Goal: Task Accomplishment & Management: Manage account settings

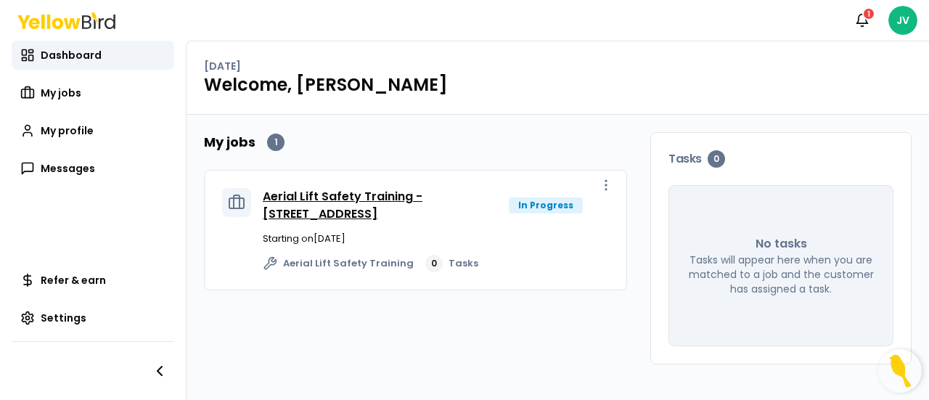
click at [394, 195] on link "Aerial Lift Safety Training - [STREET_ADDRESS]" at bounding box center [343, 205] width 160 height 34
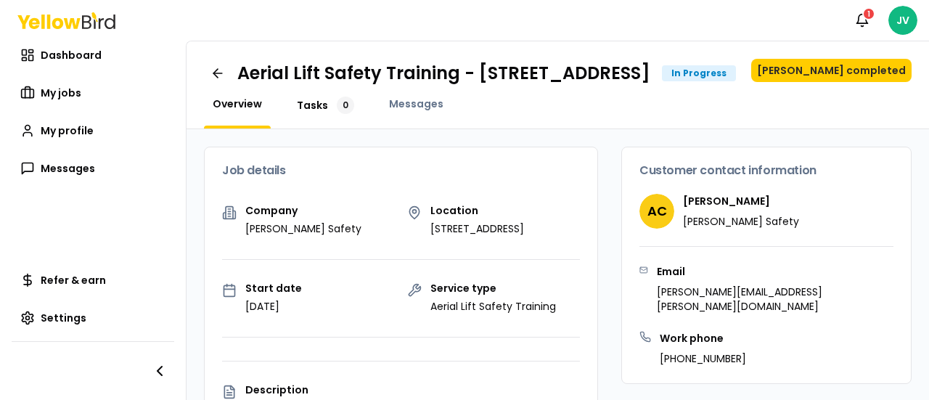
click at [315, 113] on span "Tasks" at bounding box center [312, 105] width 31 height 15
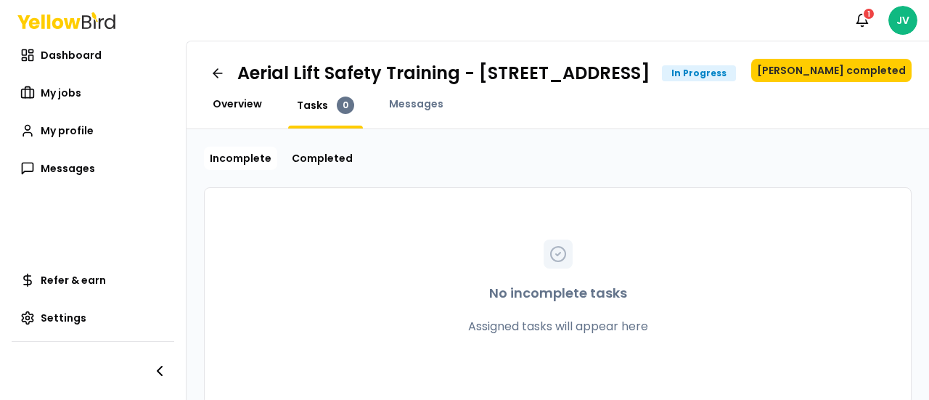
click at [261, 111] on link "Overview" at bounding box center [237, 104] width 67 height 15
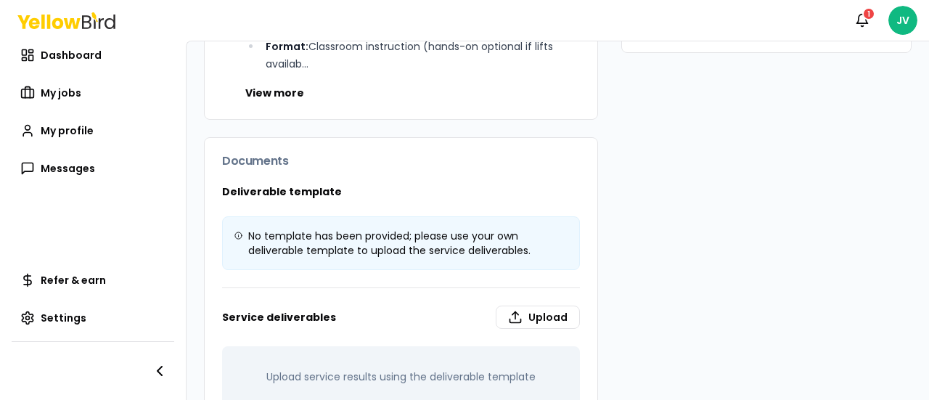
scroll to position [622, 0]
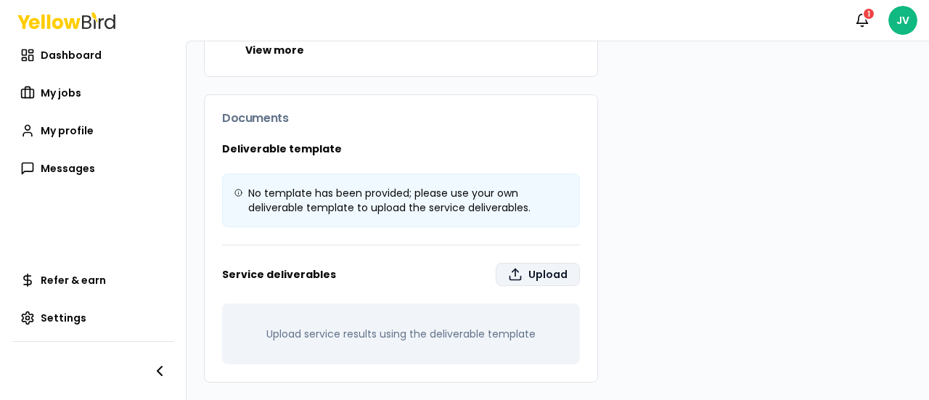
click at [521, 271] on label "Upload" at bounding box center [538, 274] width 84 height 23
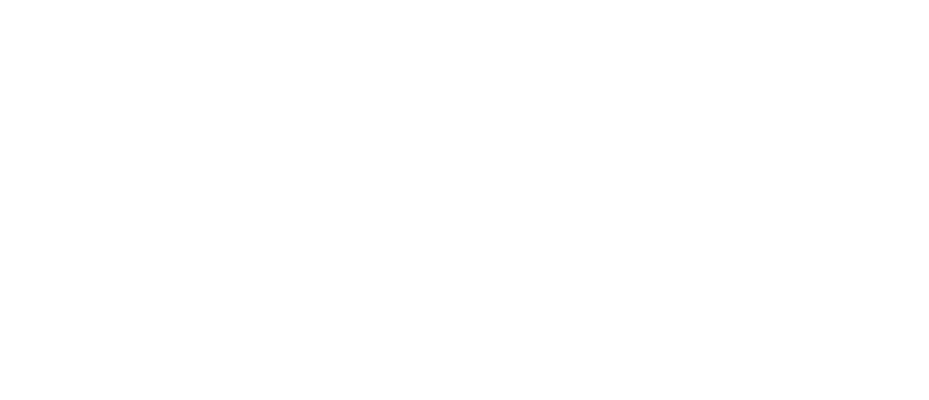
type input "**********"
click at [389, 259] on div "Notifications 1 JV Dashboard My jobs My profile Messages Refer & earn Settings …" at bounding box center [464, 200] width 929 height 400
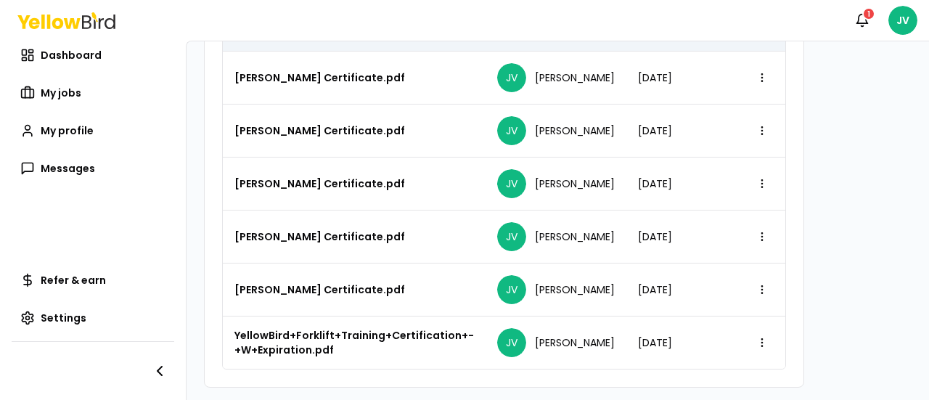
scroll to position [1050, 0]
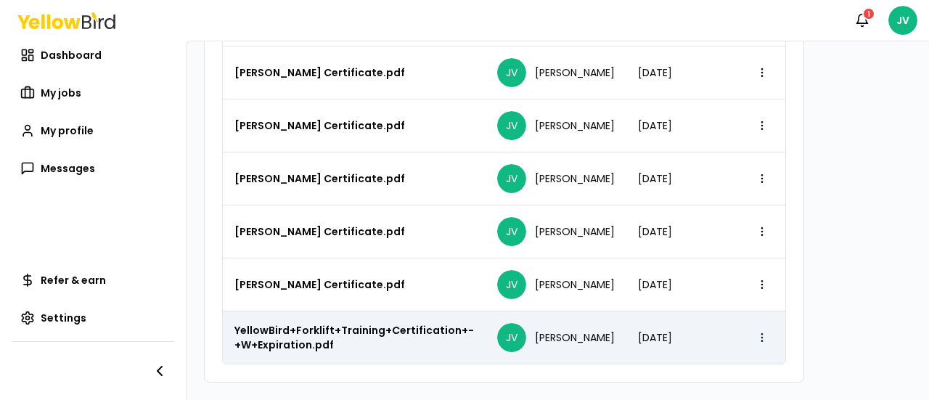
click at [713, 333] on html "Notifications 1 JV Dashboard My jobs My profile Messages Refer & earn Settings …" at bounding box center [464, 200] width 929 height 400
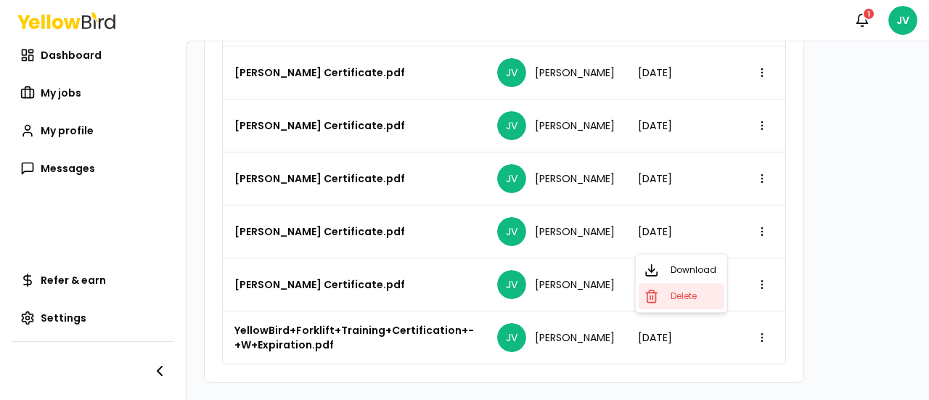
click at [695, 298] on span "Delete" at bounding box center [684, 296] width 26 height 12
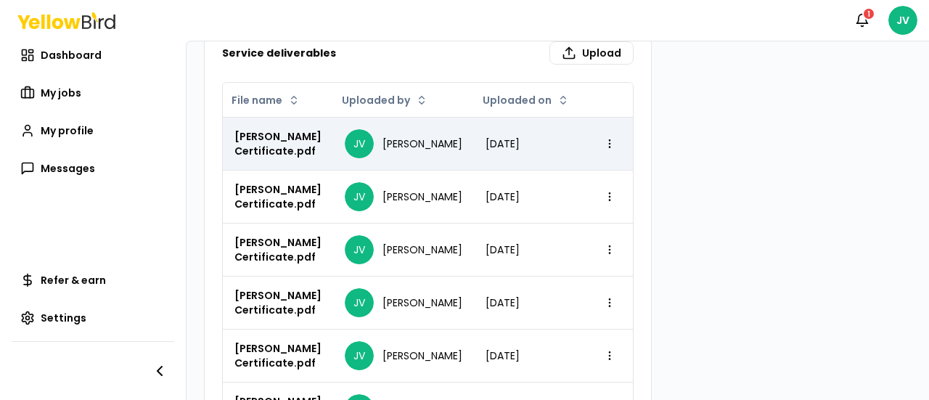
scroll to position [777, 0]
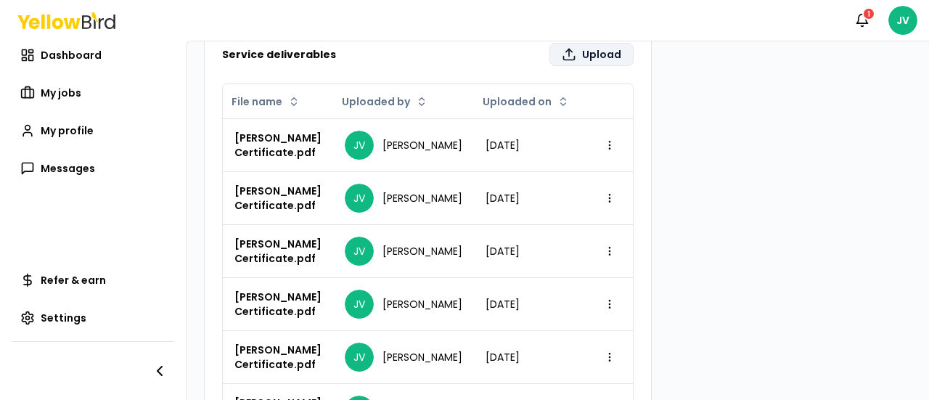
click at [550, 66] on label "Upload" at bounding box center [592, 54] width 84 height 23
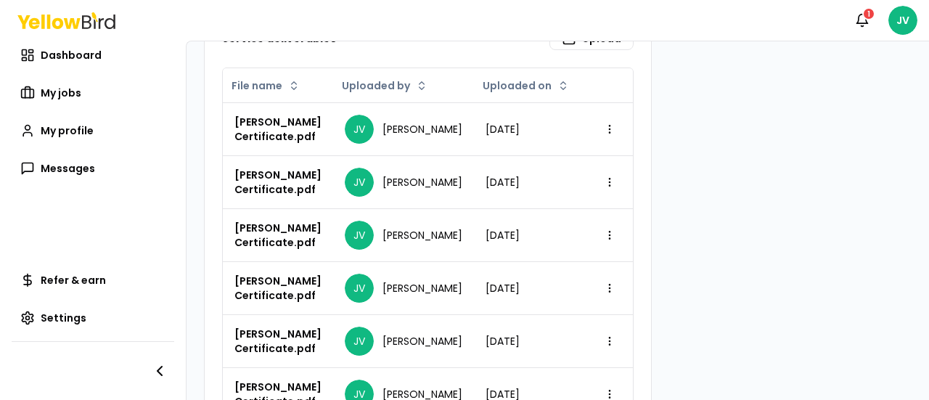
scroll to position [799, 0]
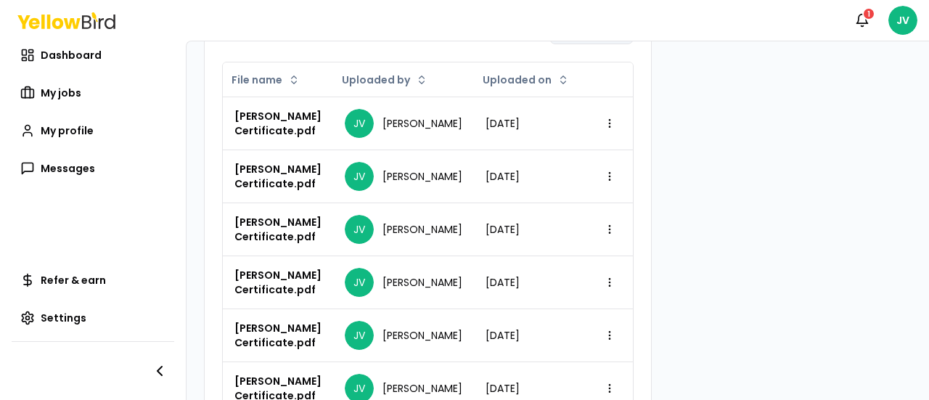
click at [558, 44] on label "Upload" at bounding box center [592, 32] width 84 height 23
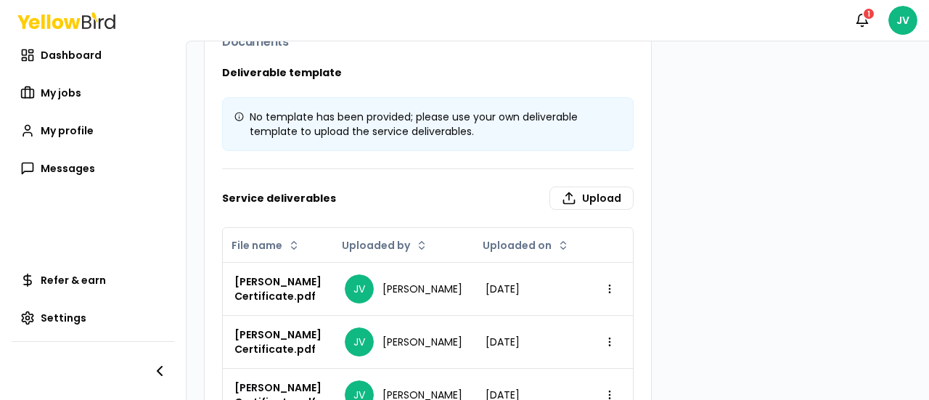
scroll to position [653, 0]
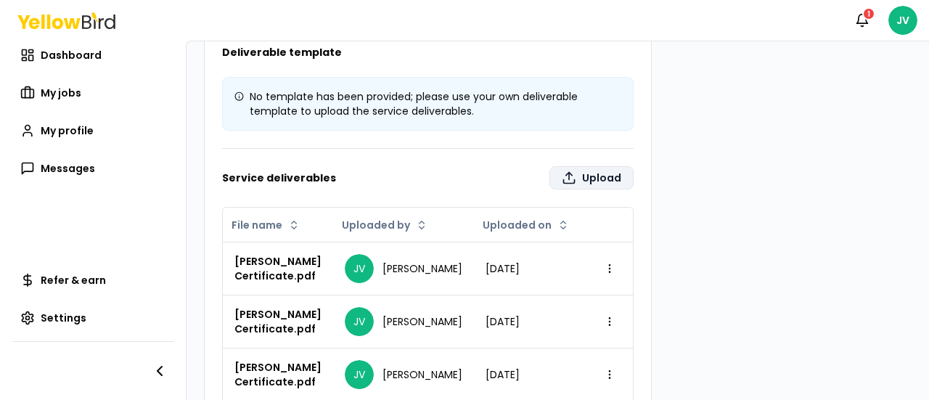
click at [564, 183] on icon at bounding box center [569, 181] width 11 height 4
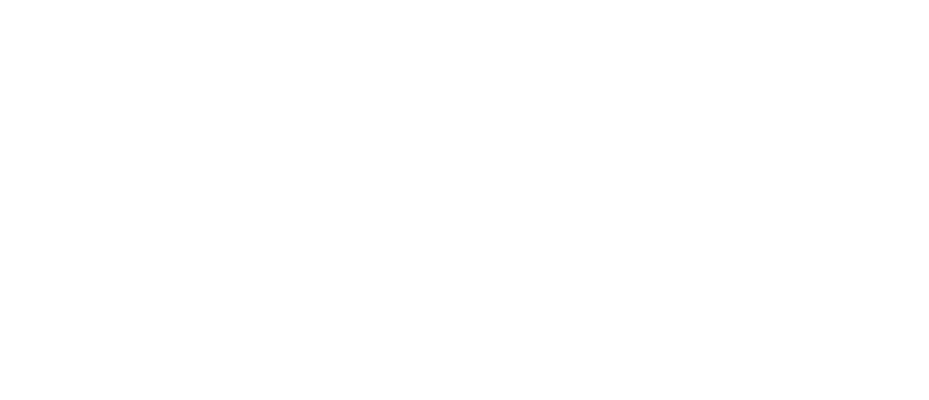
type input "**********"
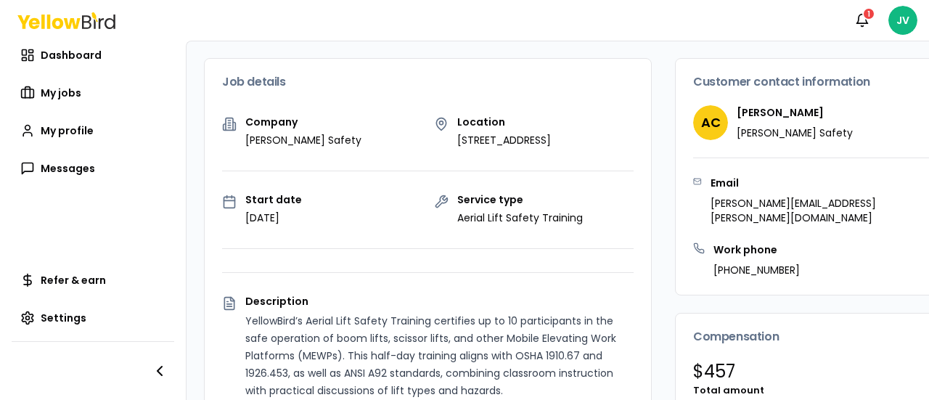
scroll to position [16, 0]
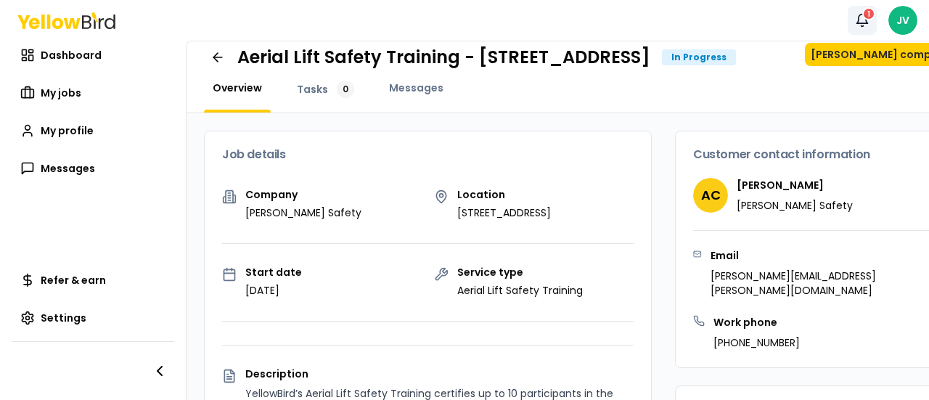
click at [864, 10] on div "1" at bounding box center [869, 13] width 13 height 13
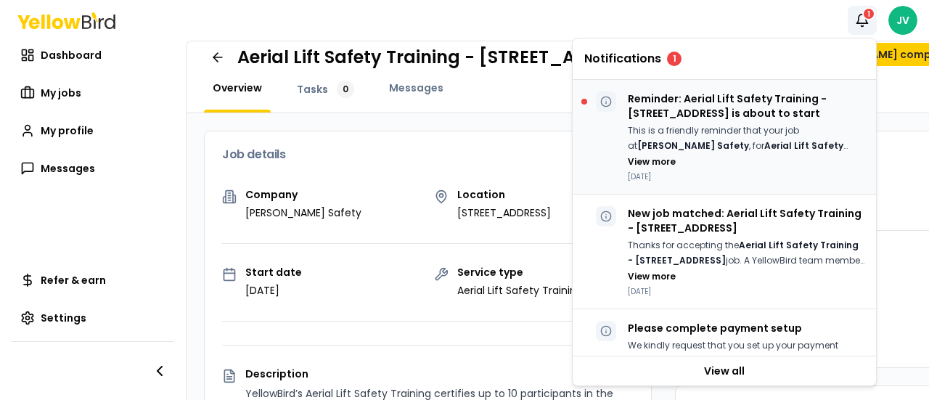
click at [696, 110] on p "Reminder: Aerial Lift Safety Training - [STREET_ADDRESS] is about to start" at bounding box center [746, 105] width 237 height 29
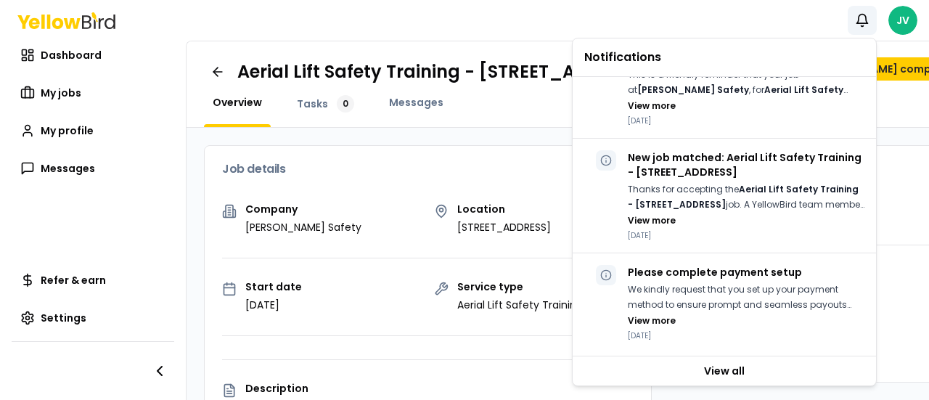
scroll to position [0, 0]
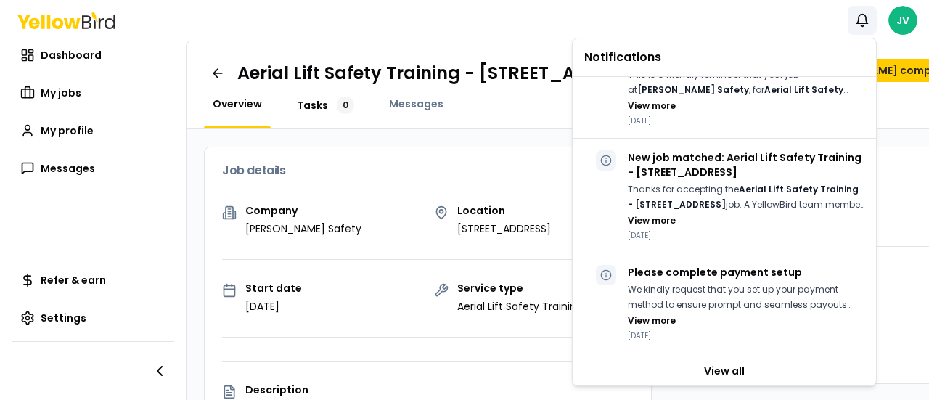
click at [338, 114] on div "0" at bounding box center [345, 105] width 17 height 17
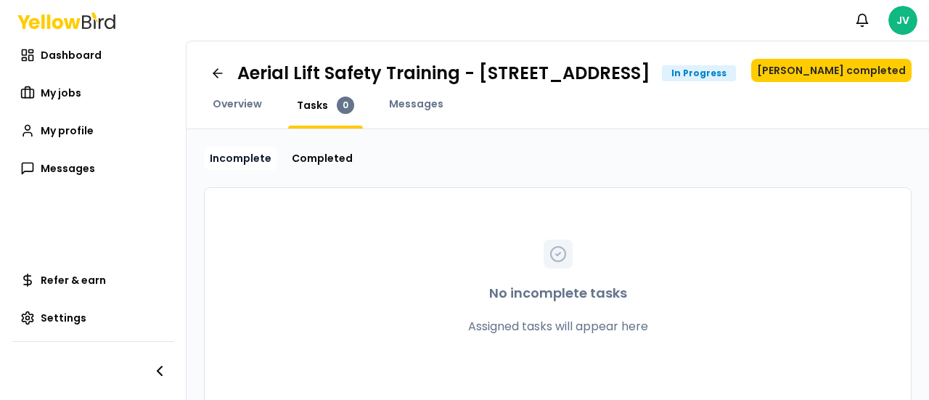
click at [264, 170] on link "Incomplete" at bounding box center [240, 158] width 73 height 23
click at [235, 111] on span "Overview" at bounding box center [237, 104] width 49 height 15
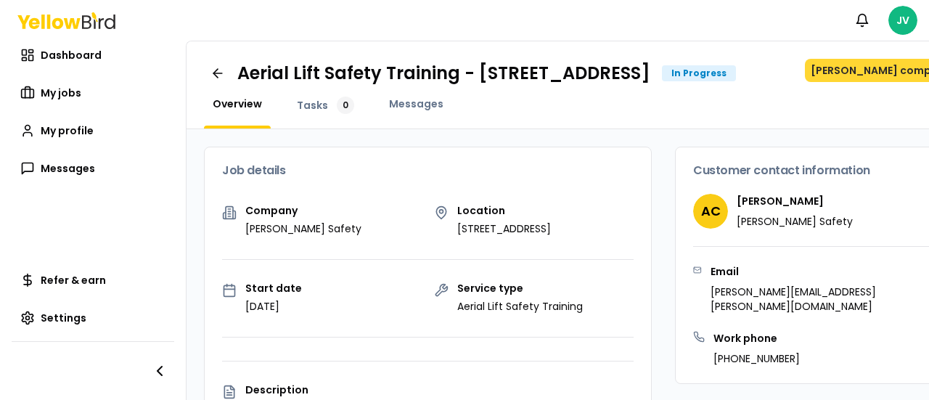
click at [844, 70] on button "[PERSON_NAME] completed" at bounding box center [885, 70] width 160 height 23
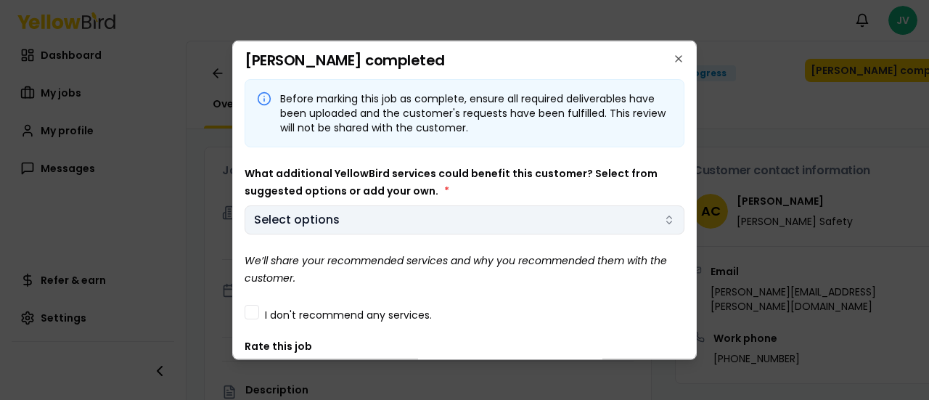
click at [353, 220] on body "Notifications JV Dashboard My jobs My profile Messages Refer & earn Settings Ae…" at bounding box center [464, 200] width 929 height 400
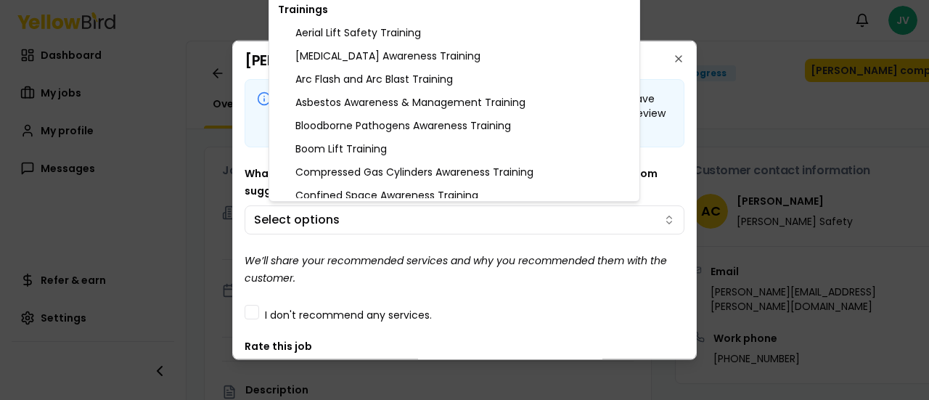
click at [741, 164] on div at bounding box center [464, 200] width 929 height 400
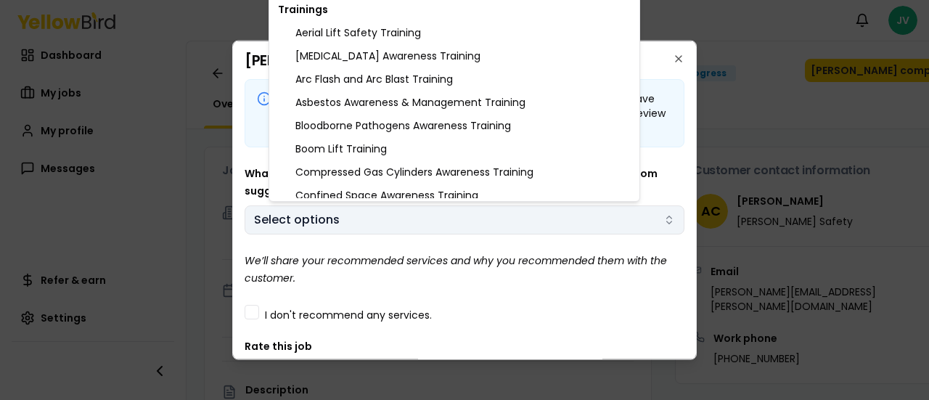
click at [431, 216] on body "Notifications JV Dashboard My jobs My profile Messages Refer & earn Settings Ae…" at bounding box center [464, 200] width 929 height 400
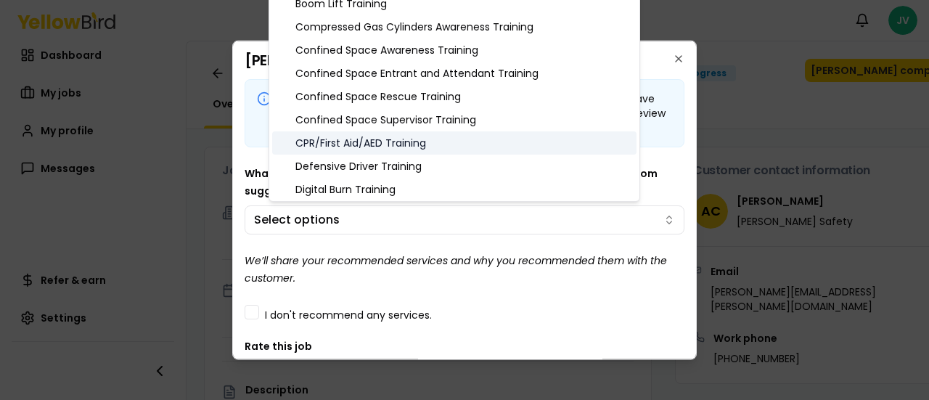
scroll to position [218, 0]
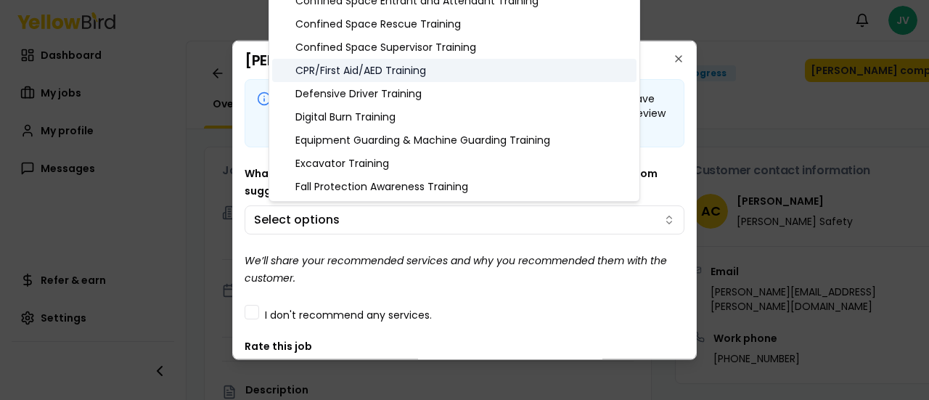
click at [431, 72] on div "CPR/First Aid/AED Training" at bounding box center [454, 70] width 364 height 23
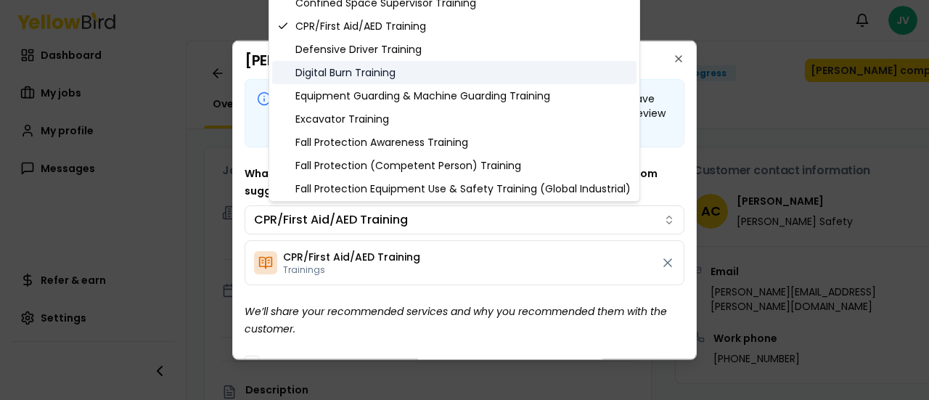
scroll to position [290, 0]
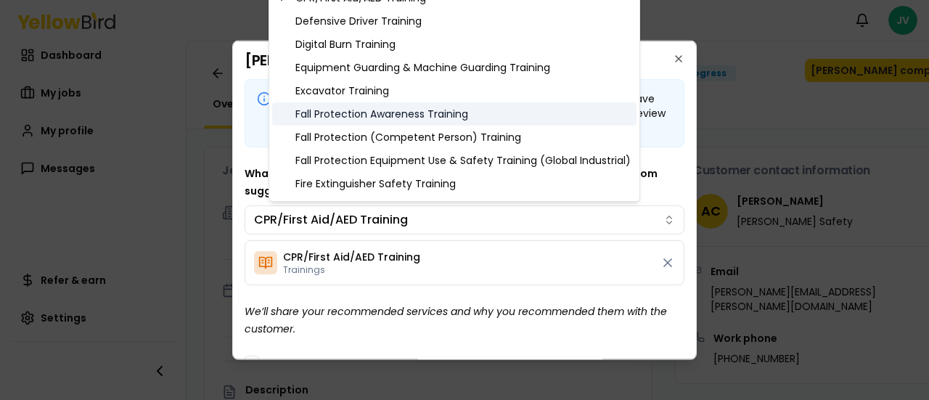
click at [484, 118] on div "Fall Protection Awareness Training" at bounding box center [454, 113] width 364 height 23
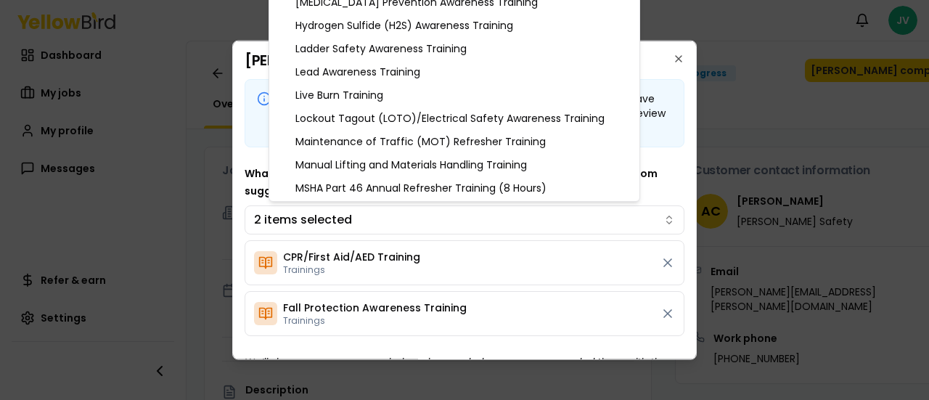
scroll to position [726, 0]
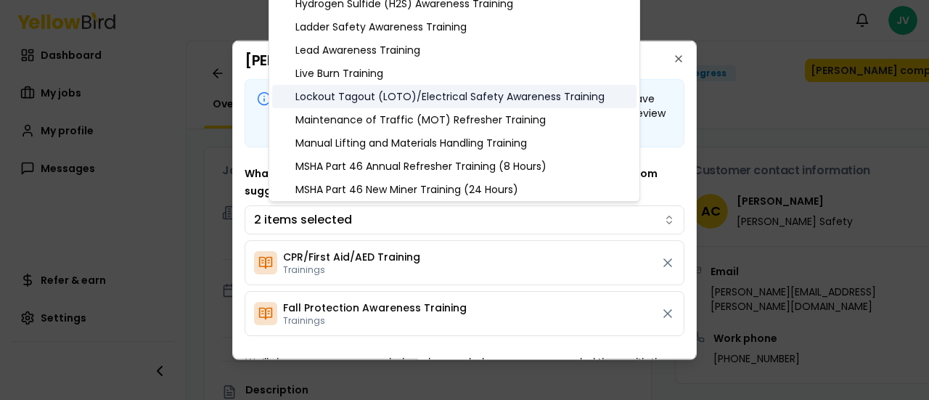
click at [469, 95] on div "Lockout Tagout (LOTO)/Electrical Safety Awareness Training" at bounding box center [454, 96] width 364 height 23
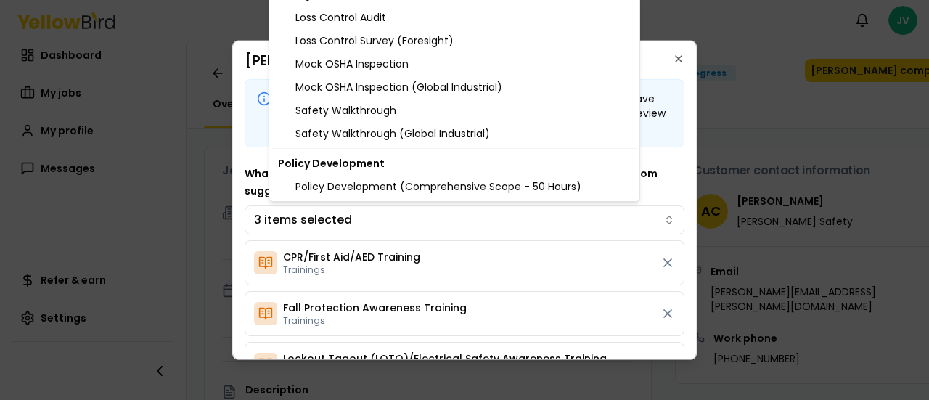
scroll to position [1597, 0]
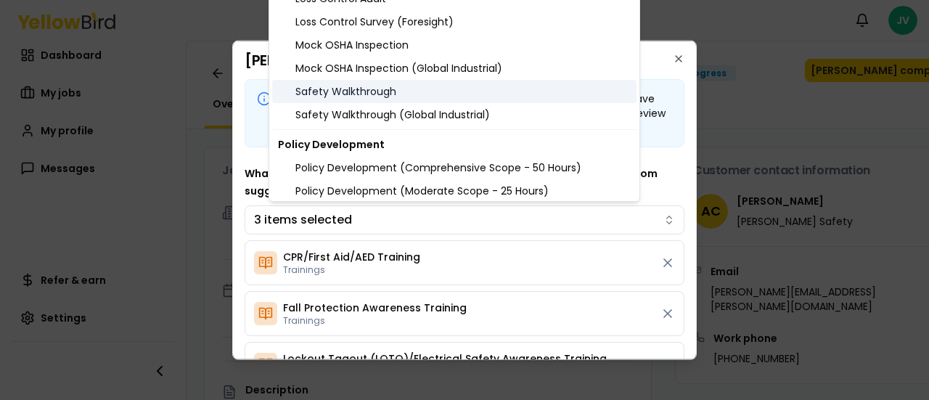
click at [411, 91] on div "Safety Walkthrough" at bounding box center [454, 91] width 364 height 23
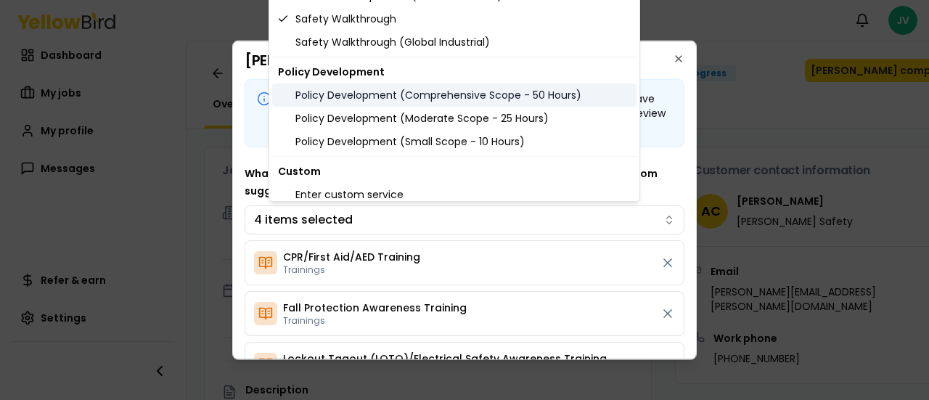
scroll to position [1678, 0]
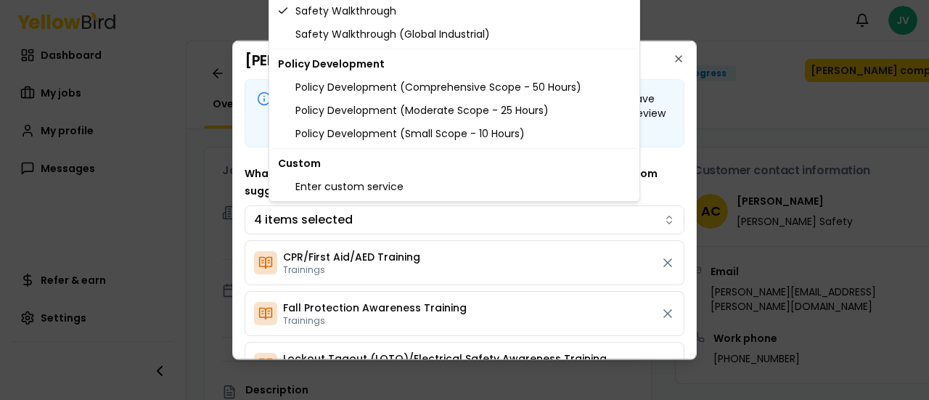
click at [529, 222] on body "Notifications JV Dashboard My jobs My profile Messages Refer & earn Settings Ae…" at bounding box center [464, 200] width 929 height 400
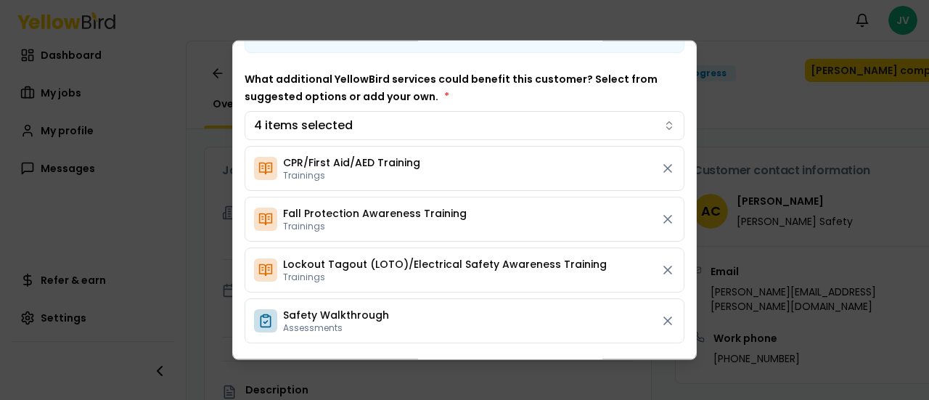
scroll to position [73, 0]
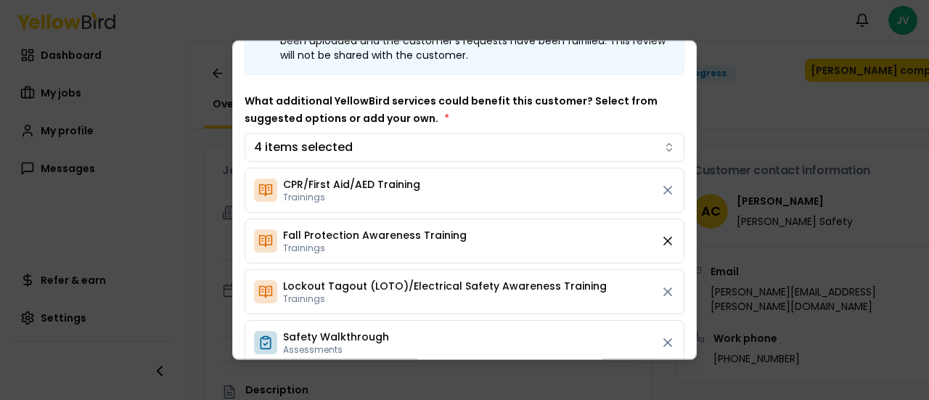
click at [661, 237] on icon at bounding box center [668, 240] width 15 height 15
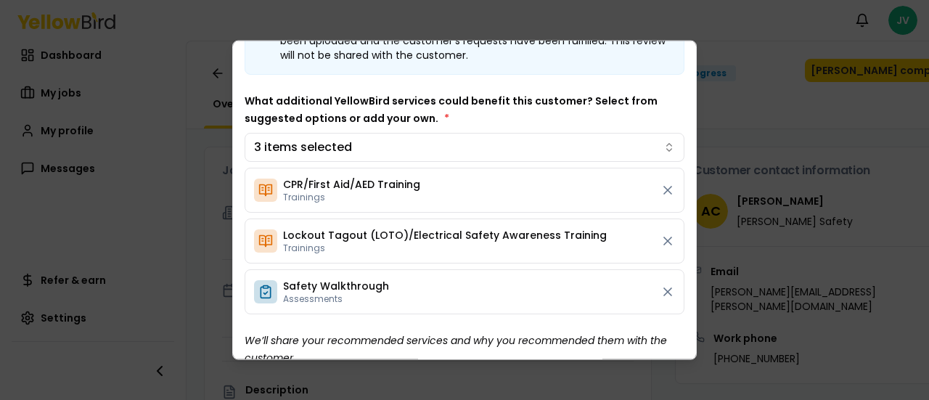
click at [661, 237] on icon at bounding box center [668, 240] width 15 height 15
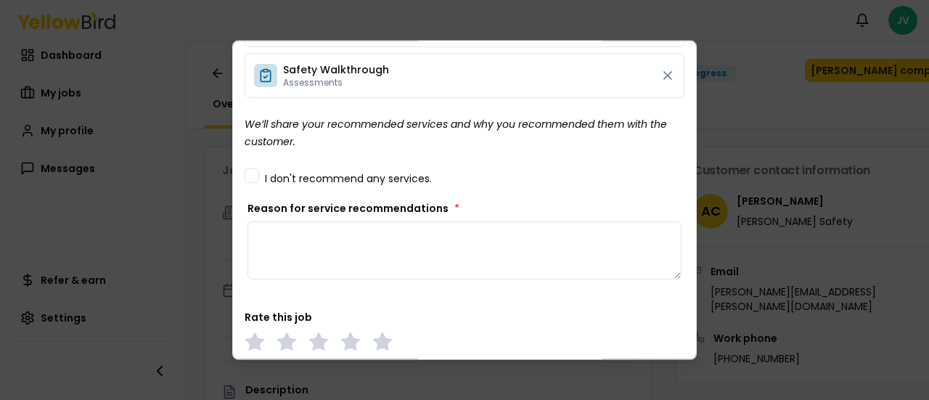
scroll to position [290, 0]
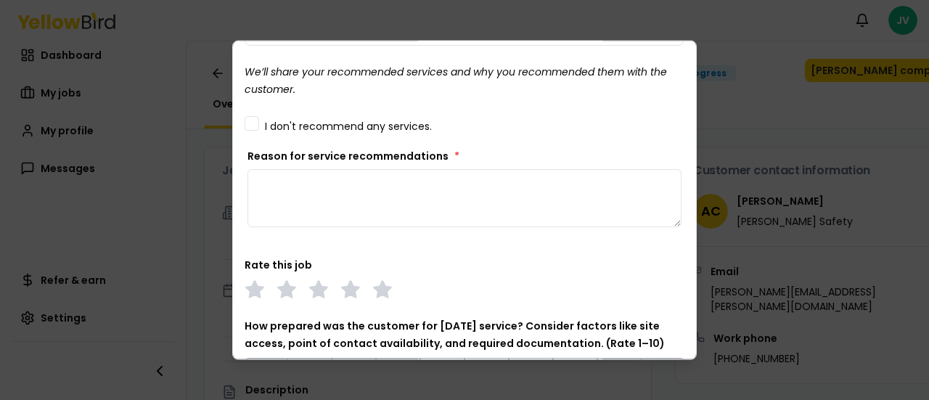
click at [244, 116] on div "Mark job completed Before marking this job as complete, ensure all required del…" at bounding box center [464, 200] width 465 height 320
click at [250, 121] on button "I don't recommend any services." at bounding box center [252, 122] width 15 height 15
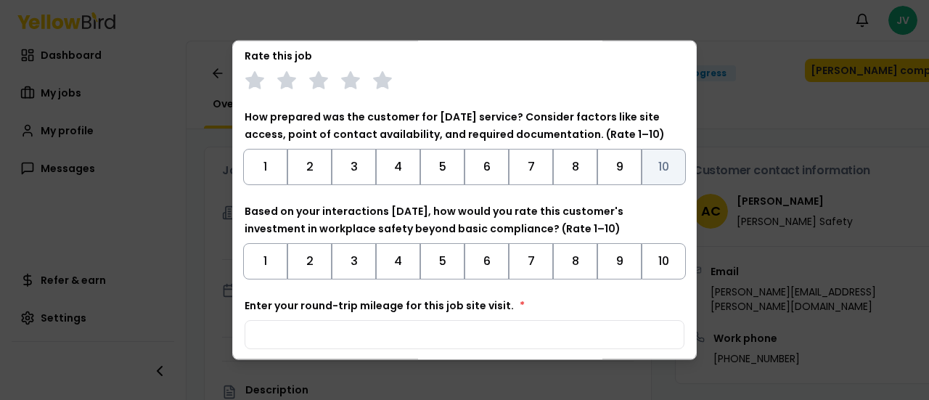
click at [651, 165] on button "10" at bounding box center [664, 166] width 44 height 36
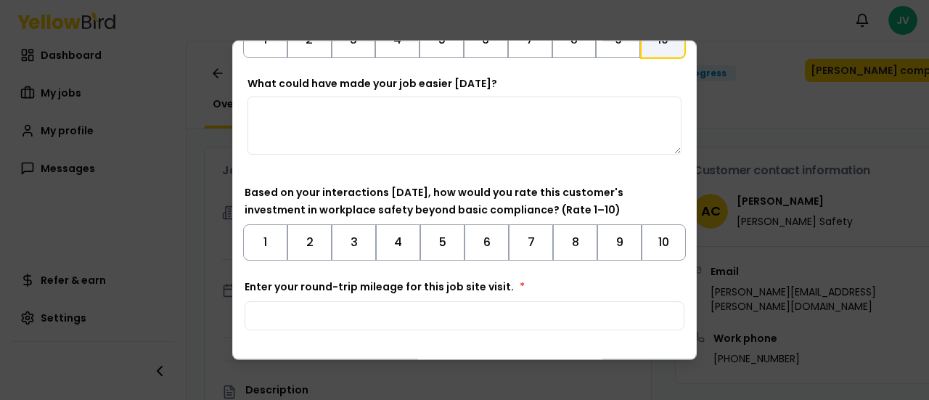
scroll to position [436, 0]
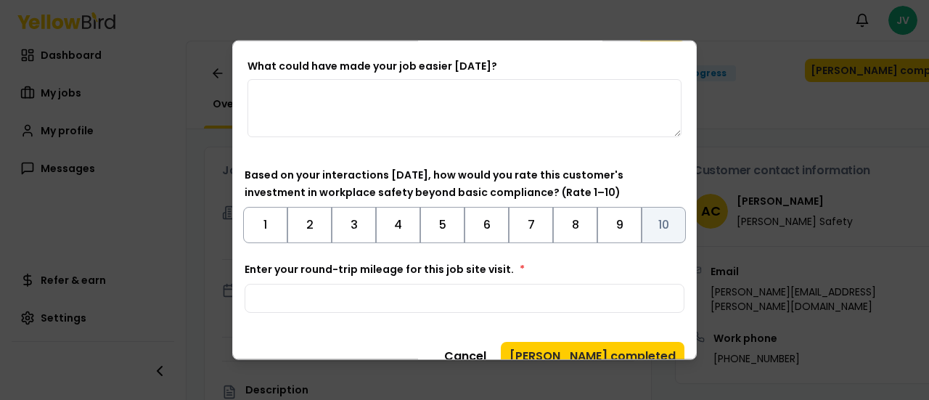
click at [646, 221] on button "10" at bounding box center [664, 224] width 44 height 36
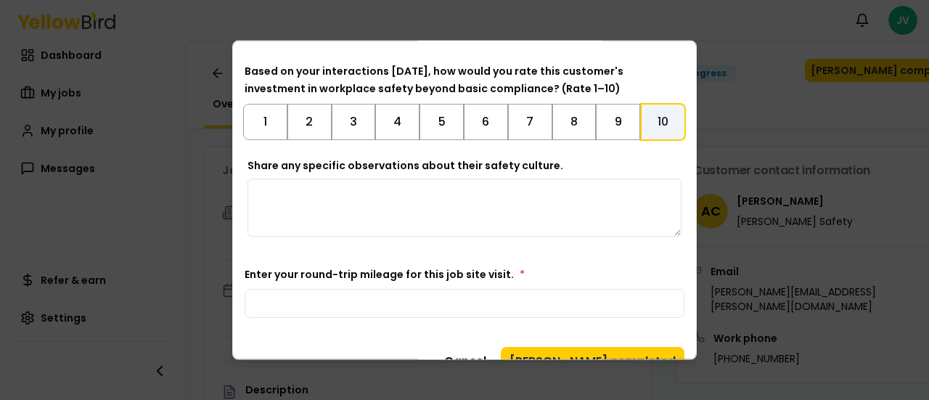
scroll to position [566, 0]
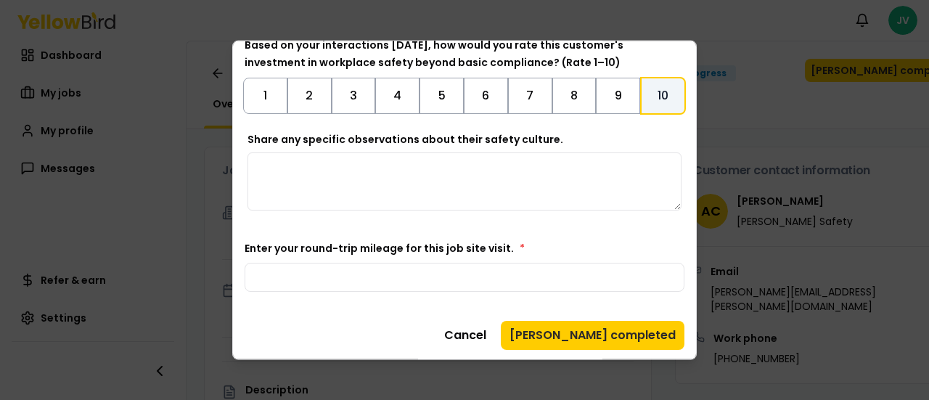
click at [488, 172] on textarea "Share any specific observations about their safety culture." at bounding box center [465, 181] width 434 height 58
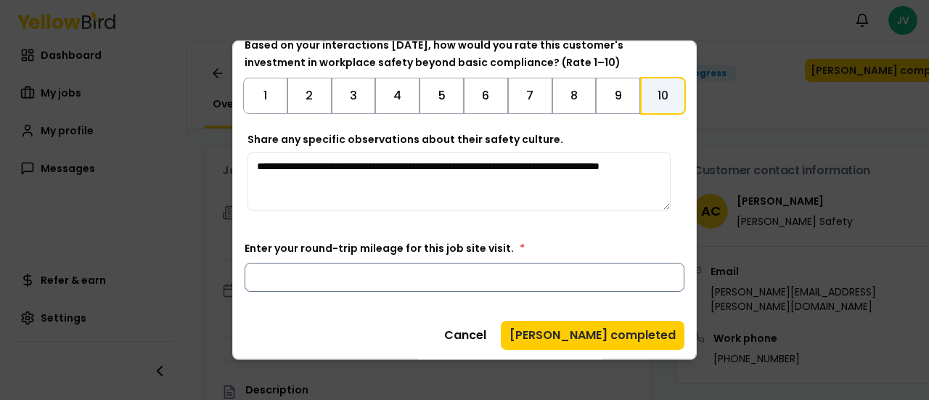
type textarea "**********"
click at [463, 271] on input "Enter your round-trip mileage for this job site visit. *" at bounding box center [465, 276] width 440 height 29
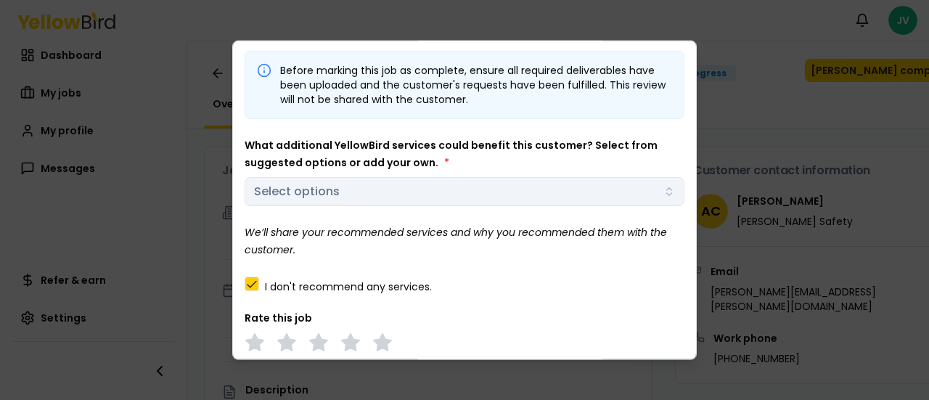
scroll to position [0, 0]
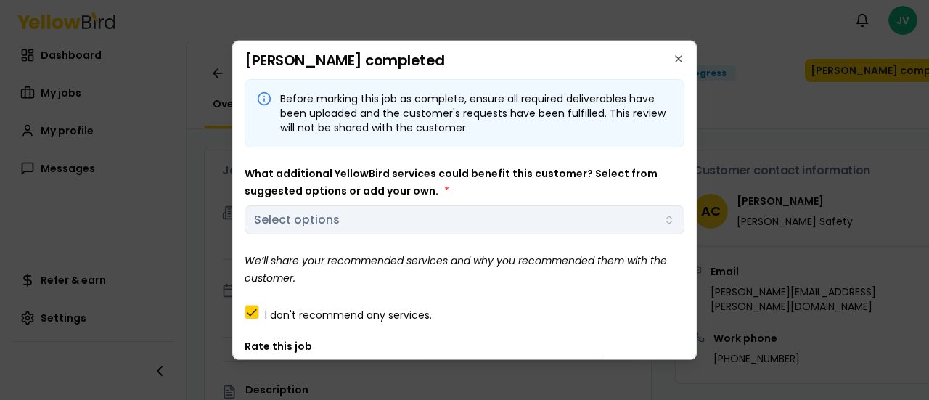
type input "***"
click at [553, 221] on div "What additional YellowBird services could benefit this customer? Select from su…" at bounding box center [465, 199] width 440 height 70
click at [252, 306] on button "I don't recommend any services." at bounding box center [252, 311] width 15 height 15
click at [353, 213] on body "Notifications JV Dashboard My jobs My profile Messages Refer & earn Settings Ae…" at bounding box center [464, 200] width 929 height 400
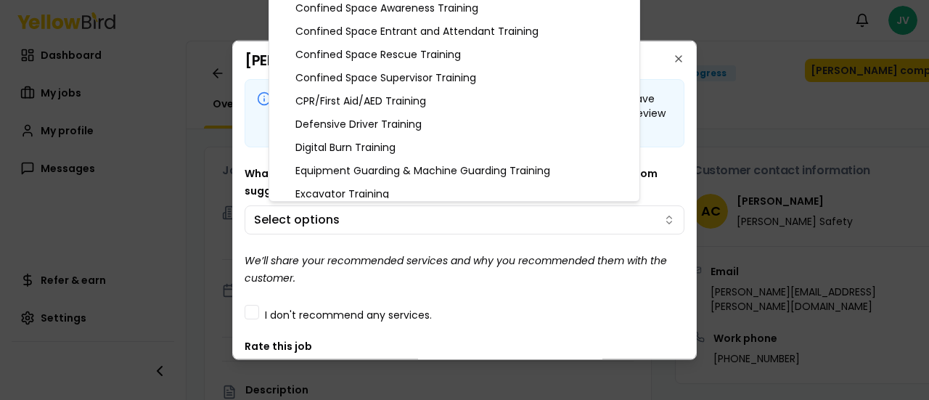
scroll to position [218, 0]
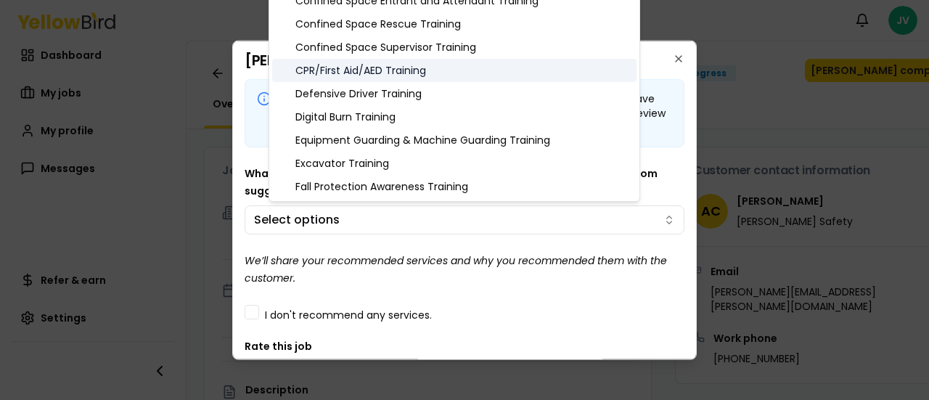
click at [417, 68] on div "CPR/First Aid/AED Training" at bounding box center [454, 70] width 364 height 23
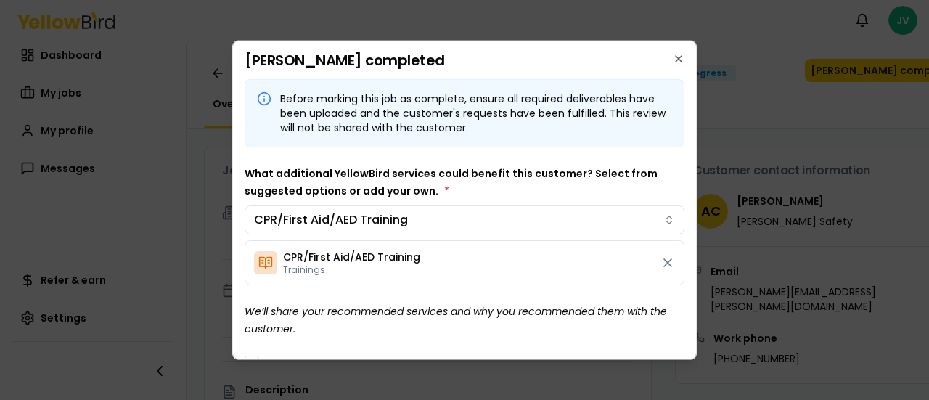
click at [561, 256] on body "Notifications JV Dashboard My jobs My profile Messages Refer & earn Settings Ae…" at bounding box center [464, 200] width 929 height 400
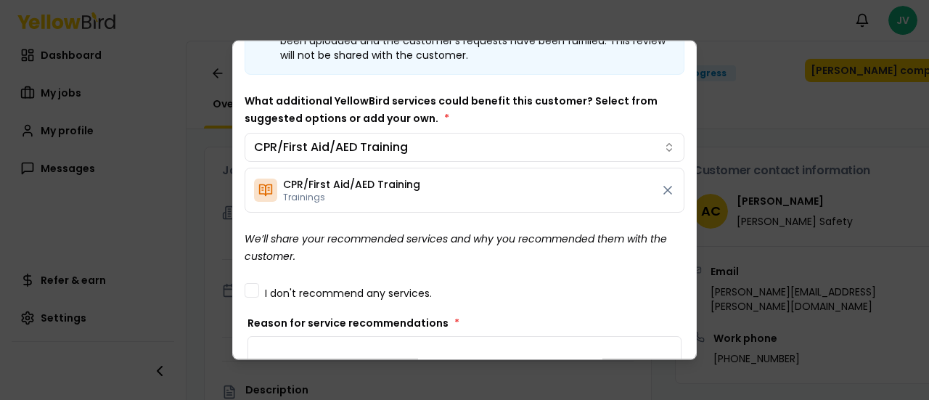
scroll to position [145, 0]
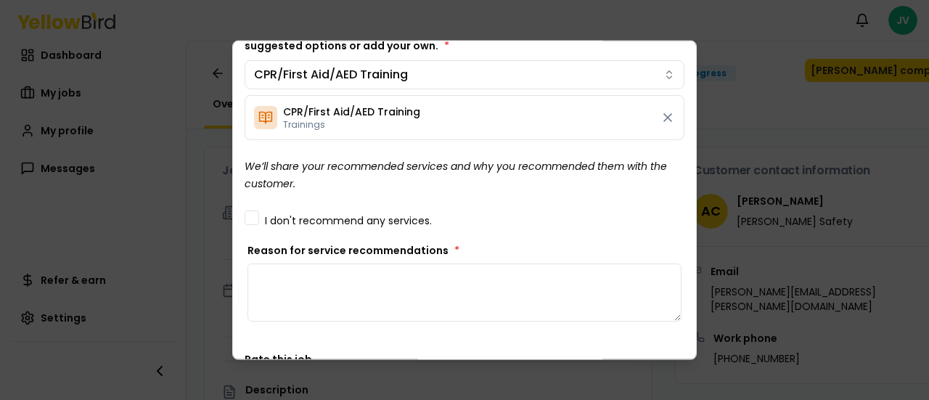
click at [311, 274] on textarea "Reason for service recommendations *" at bounding box center [465, 292] width 434 height 58
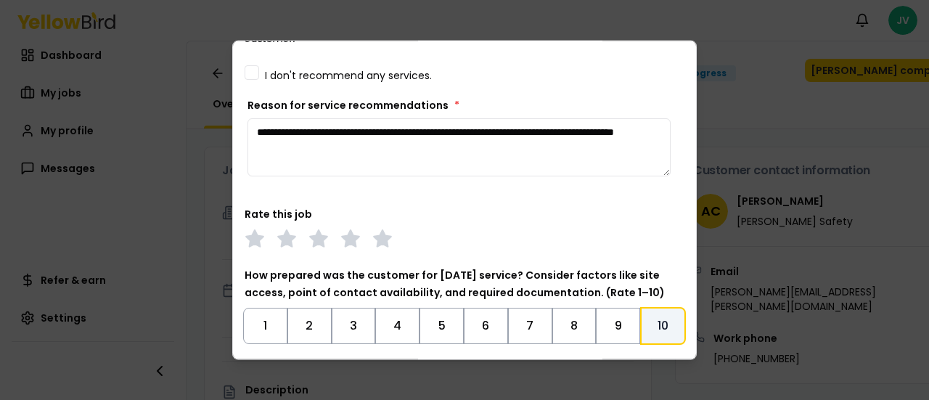
scroll to position [363, 0]
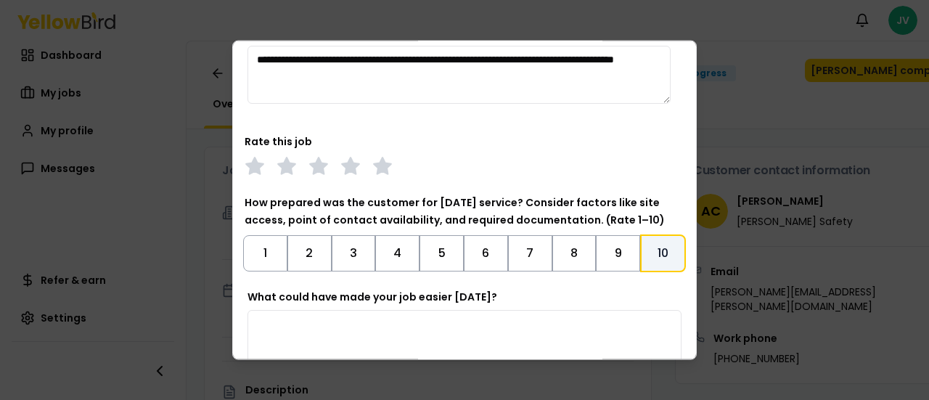
type textarea "**********"
click at [659, 256] on button "10" at bounding box center [663, 253] width 46 height 38
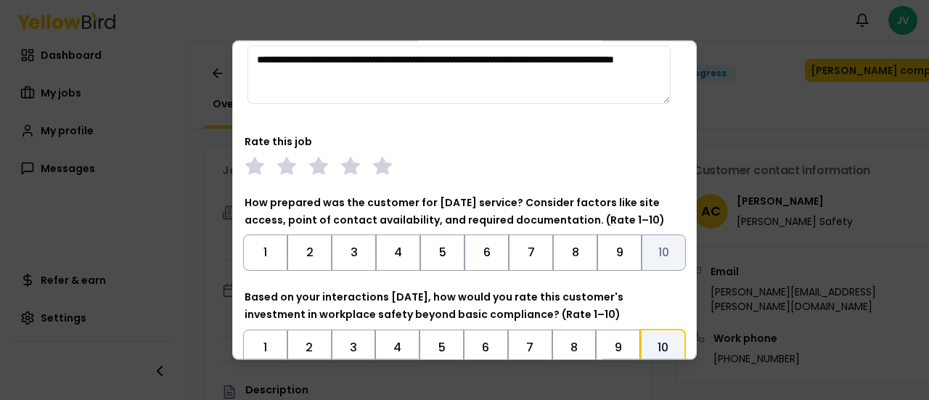
click at [658, 256] on button "10" at bounding box center [664, 252] width 44 height 36
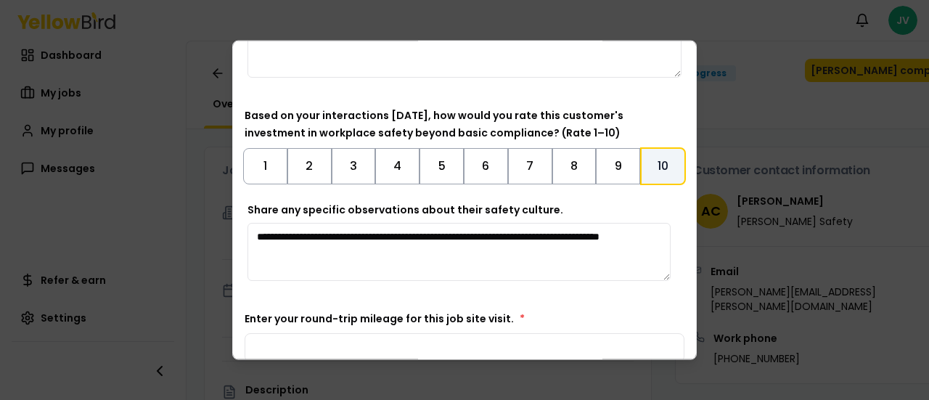
scroll to position [723, 0]
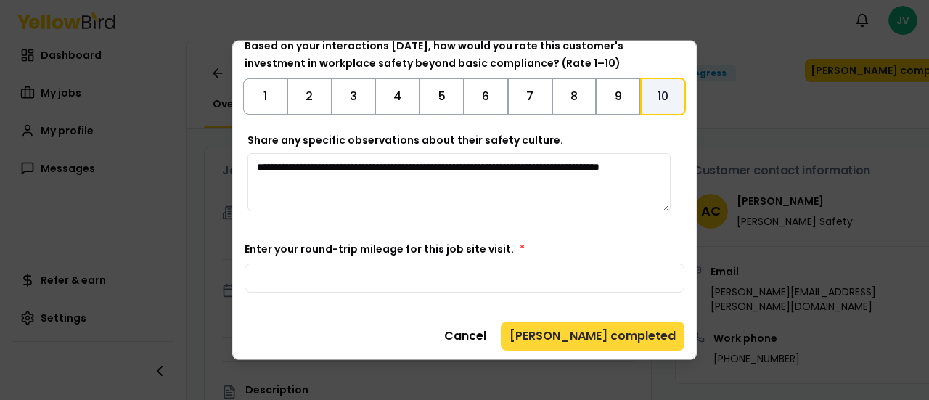
click at [596, 331] on button "[PERSON_NAME] completed" at bounding box center [593, 335] width 184 height 29
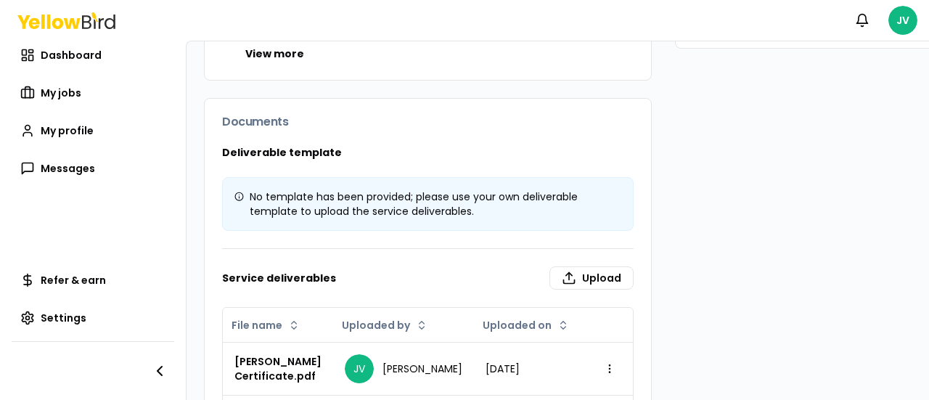
scroll to position [581, 0]
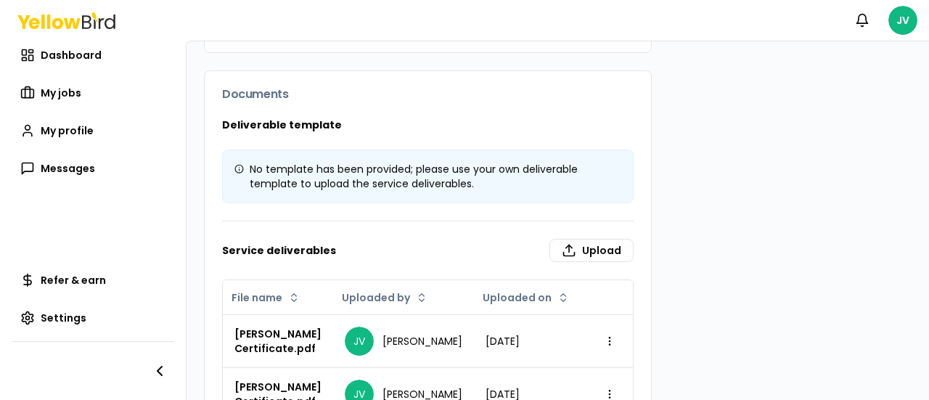
click at [288, 33] on button "View more" at bounding box center [274, 26] width 59 height 15
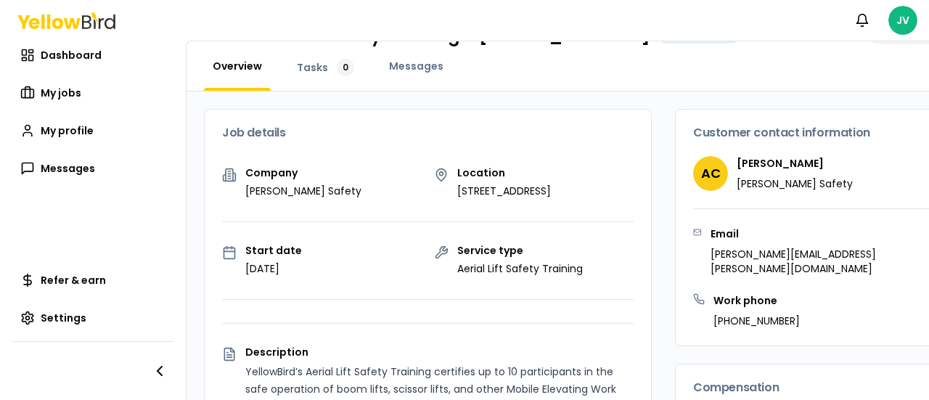
scroll to position [0, 0]
